Goal: Find specific page/section: Find specific page/section

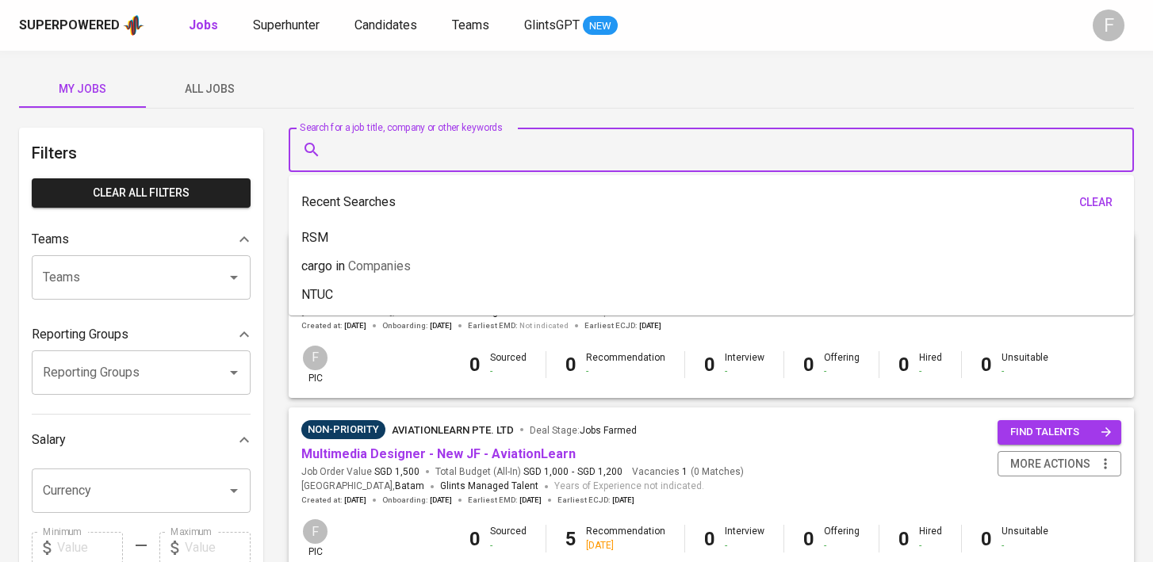
click at [544, 135] on input "Search for a job title, company or other keywords" at bounding box center [714, 150] width 775 height 30
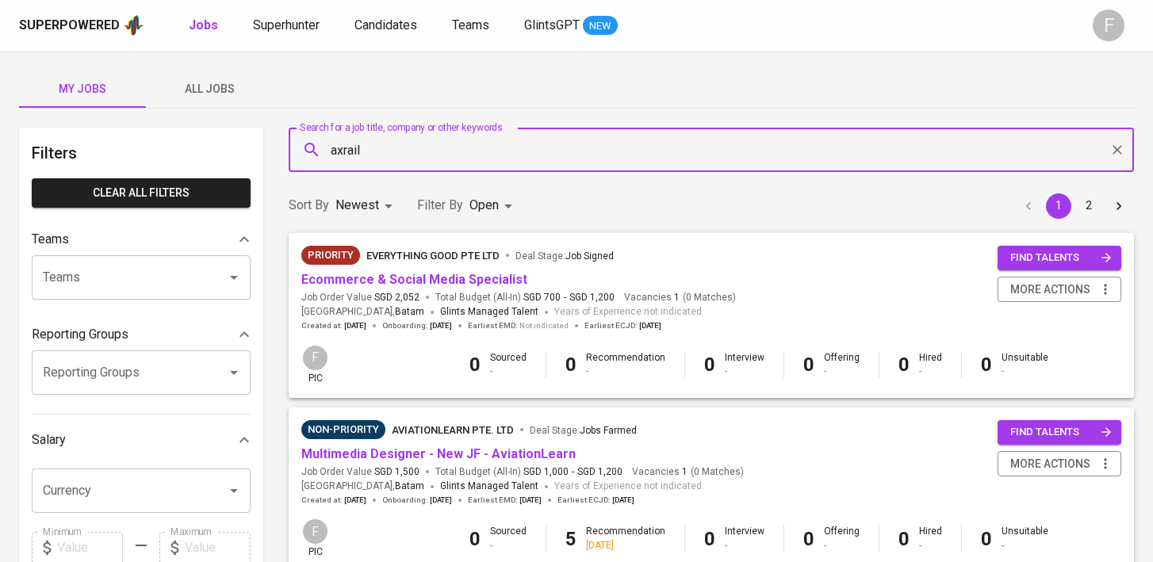
type input "axrail"
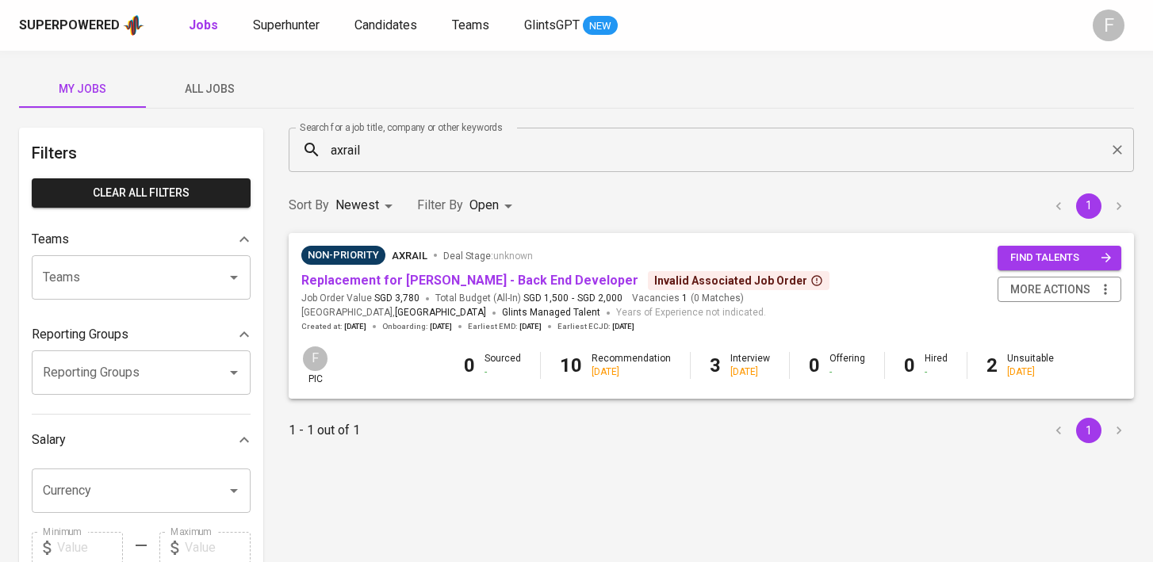
click at [522, 272] on span "Replacement for [PERSON_NAME] - Back End Developer" at bounding box center [469, 281] width 337 height 18
click at [522, 279] on link "Replacement for [PERSON_NAME] - Back End Developer" at bounding box center [469, 280] width 337 height 15
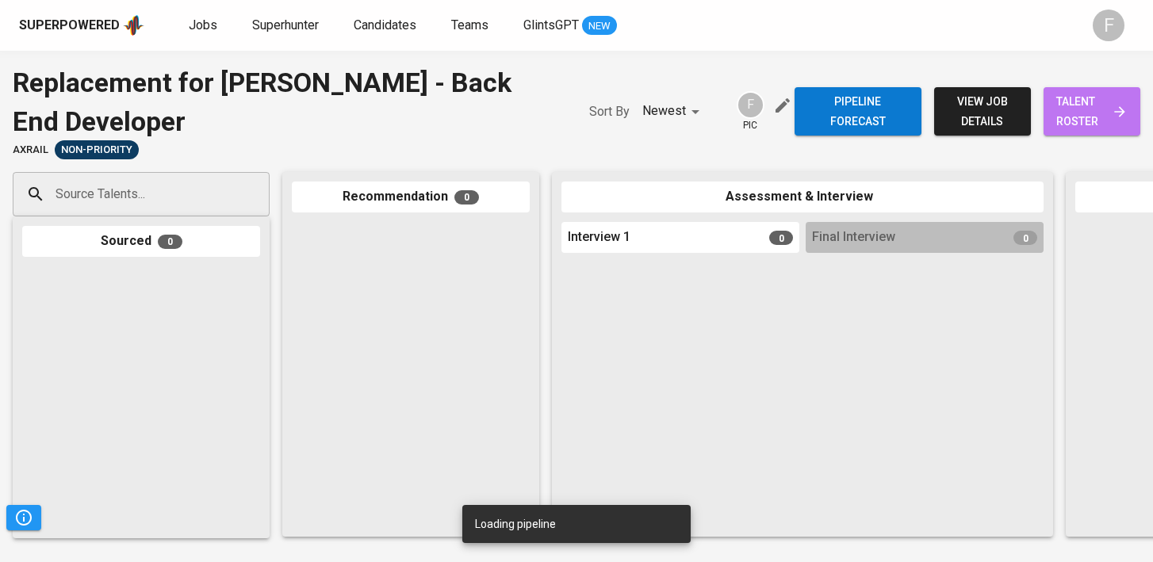
click at [1091, 108] on span "talent roster" at bounding box center [1091, 111] width 71 height 39
